Goal: Check status: Check status

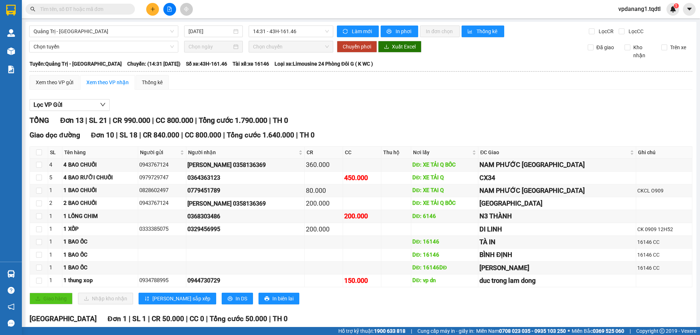
click at [310, 32] on span "14:31 - 43H-161.46" at bounding box center [291, 31] width 76 height 11
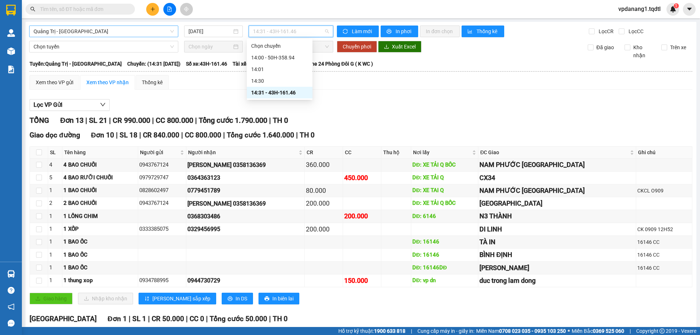
click at [149, 28] on span "Quảng Trị - [GEOGRAPHIC_DATA]" at bounding box center [104, 31] width 140 height 11
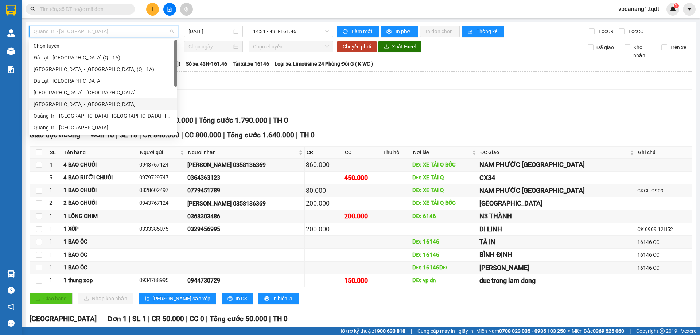
click at [56, 106] on div "[GEOGRAPHIC_DATA] - [GEOGRAPHIC_DATA]" at bounding box center [103, 104] width 139 height 8
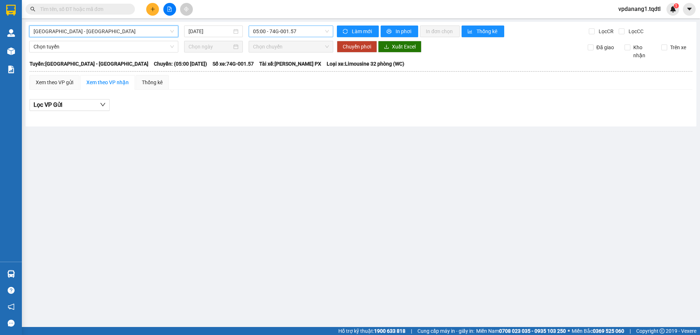
click at [283, 33] on span "05:00 - 74G-001.57" at bounding box center [291, 31] width 76 height 11
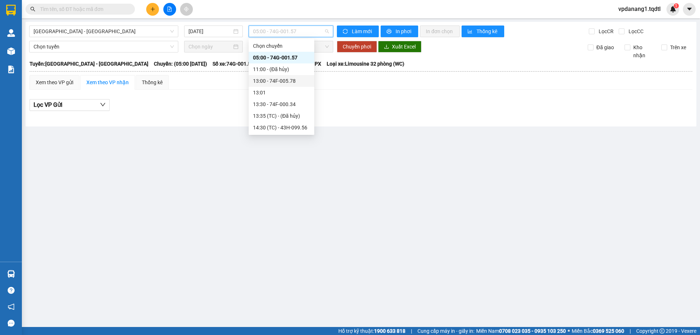
scroll to position [12, 0]
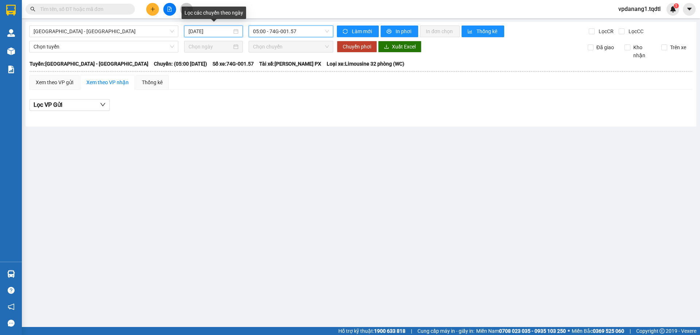
click at [226, 32] on input "[DATE]" at bounding box center [209, 31] width 43 height 8
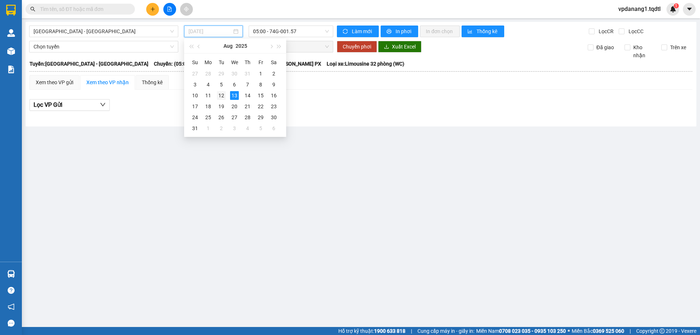
click at [220, 98] on div "12" at bounding box center [221, 95] width 9 height 9
type input "[DATE]"
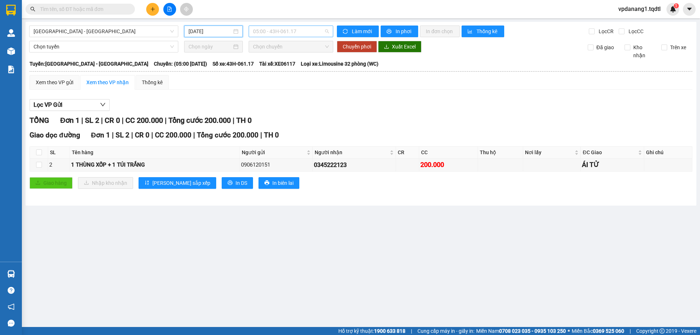
click at [282, 28] on span "05:00 - 43H-061.17" at bounding box center [291, 31] width 76 height 11
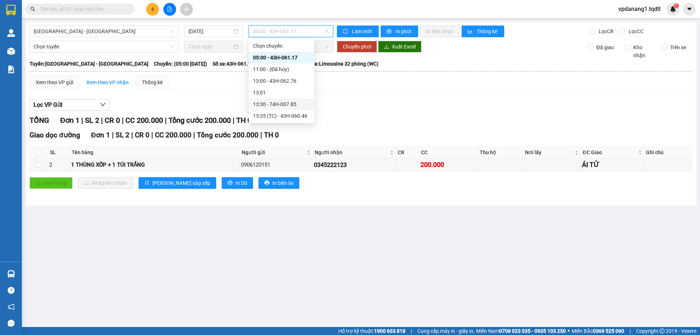
click at [282, 102] on div "13:30 - 74H-007.85" at bounding box center [281, 104] width 57 height 8
